Goal: Navigation & Orientation: Find specific page/section

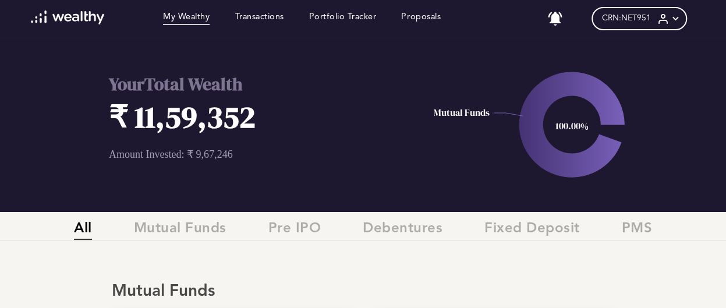
click at [191, 22] on link "My Wealthy" at bounding box center [186, 18] width 47 height 13
click at [253, 18] on link "Transactions" at bounding box center [259, 18] width 49 height 13
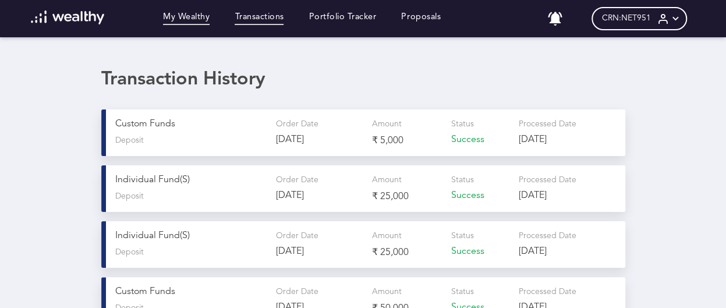
click at [181, 15] on link "My Wealthy" at bounding box center [186, 18] width 47 height 13
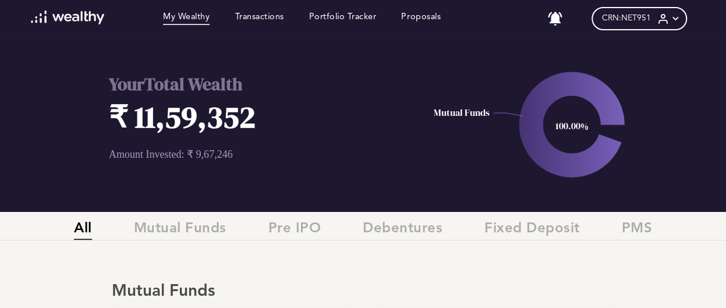
click at [50, 20] on img at bounding box center [68, 17] width 74 height 14
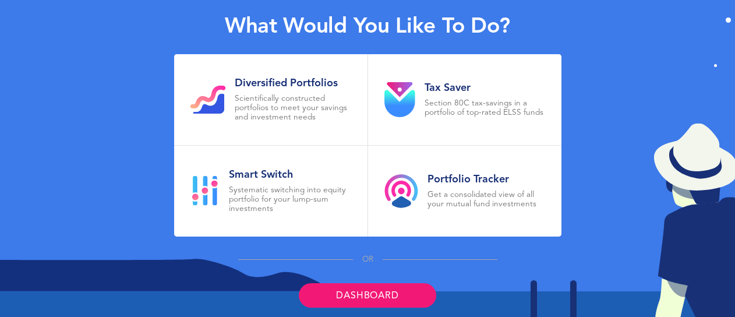
click at [357, 290] on link "Dashboard" at bounding box center [367, 295] width 137 height 24
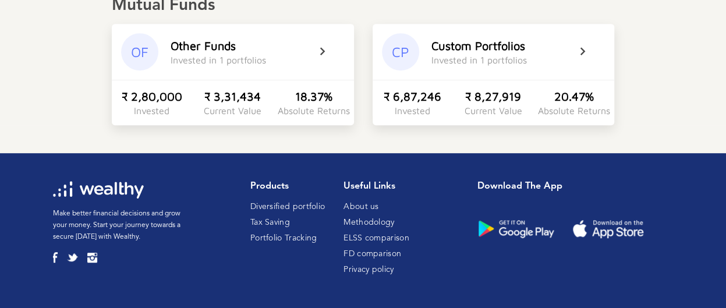
scroll to position [54, 0]
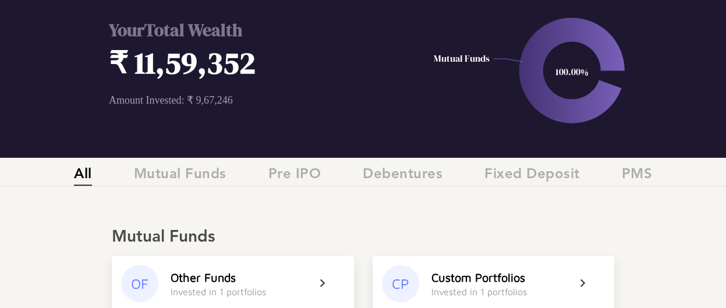
click at [79, 181] on span "All" at bounding box center [83, 176] width 18 height 19
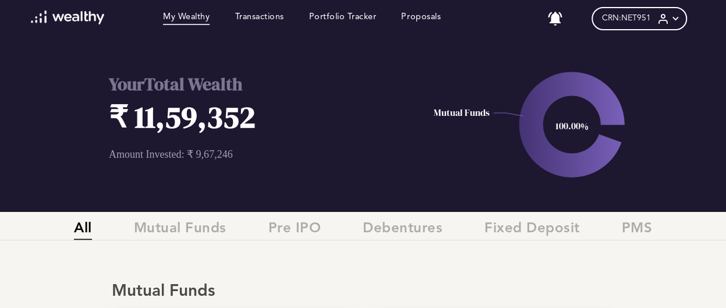
scroll to position [0, 0]
click at [681, 20] on icon at bounding box center [675, 19] width 12 height 12
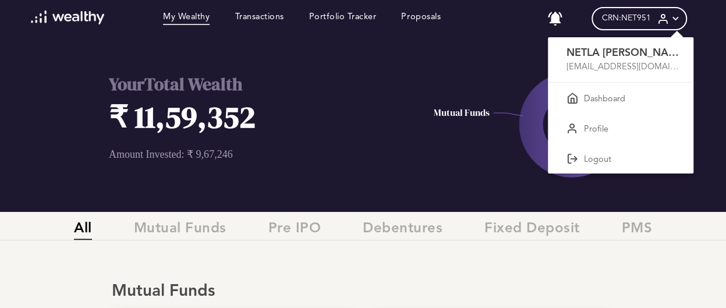
click at [413, 76] on div at bounding box center [363, 154] width 726 height 308
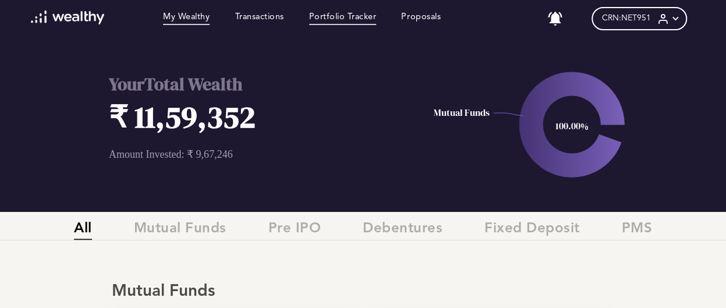
click at [354, 20] on link "Portfolio Tracker" at bounding box center [343, 18] width 68 height 13
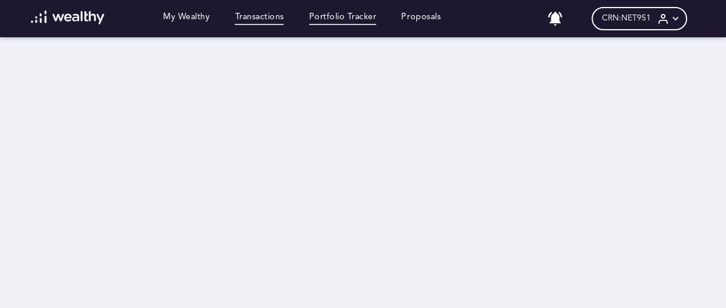
click at [260, 19] on link "Transactions" at bounding box center [259, 18] width 49 height 13
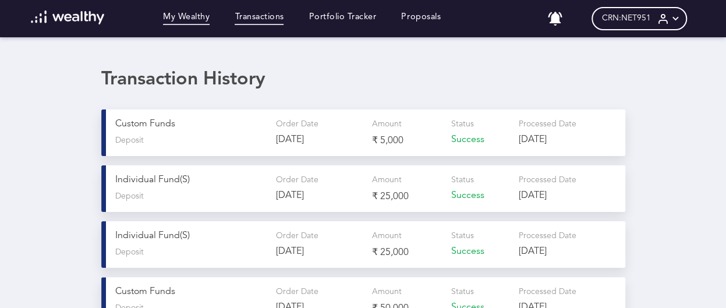
click at [175, 15] on link "My Wealthy" at bounding box center [186, 18] width 47 height 13
